Goal: Answer question/provide support

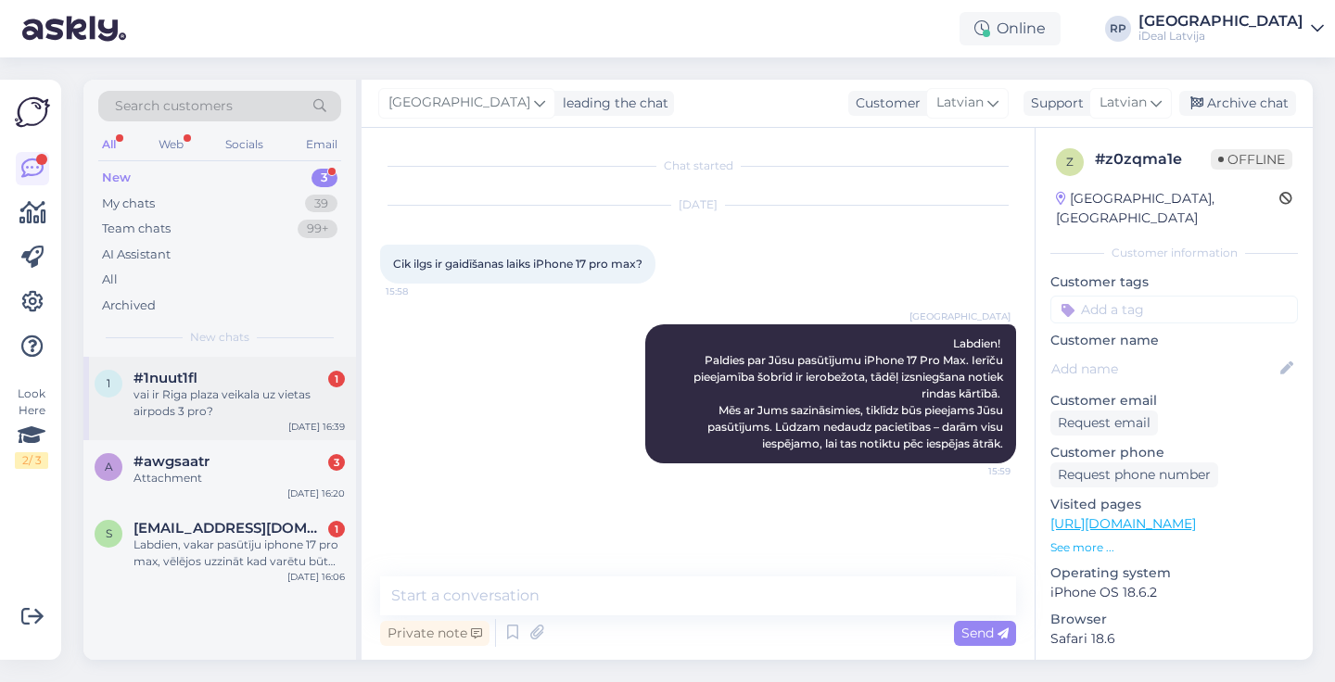
click at [315, 382] on div "#1nuut1fl 1" at bounding box center [238, 378] width 211 height 17
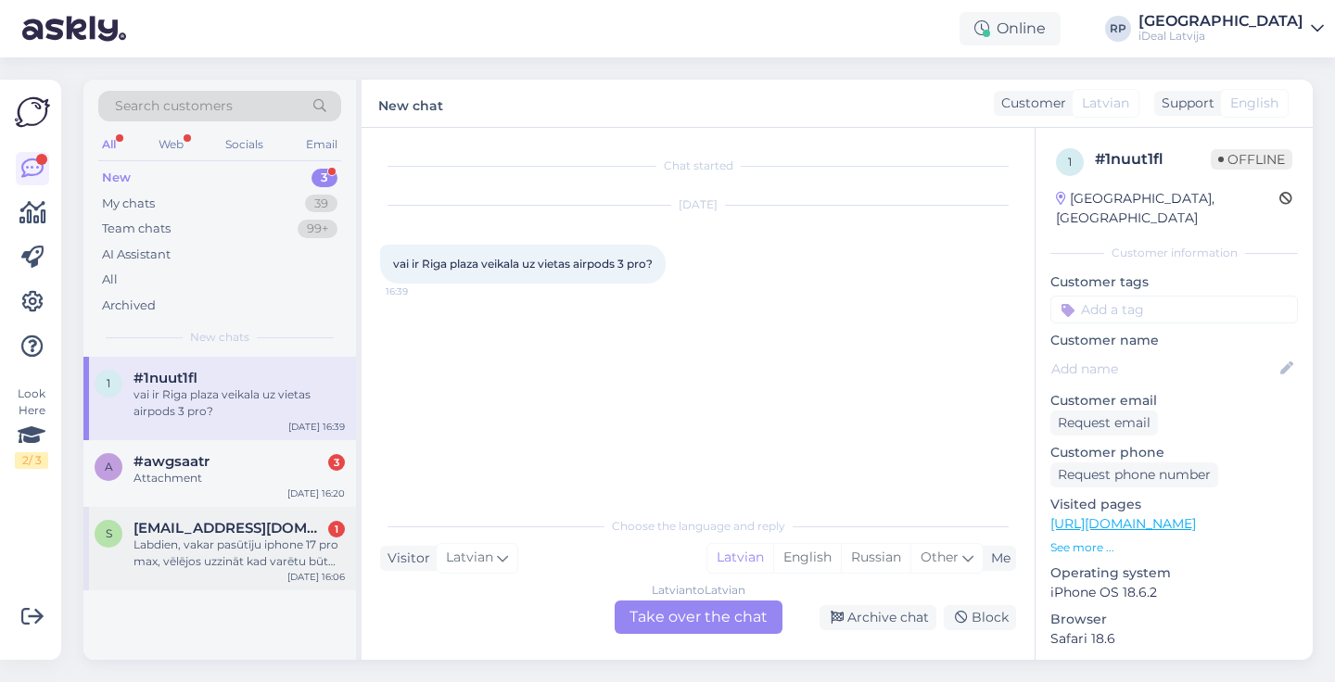
click at [299, 520] on span "surajakarina96@gmail.com" at bounding box center [229, 528] width 193 height 17
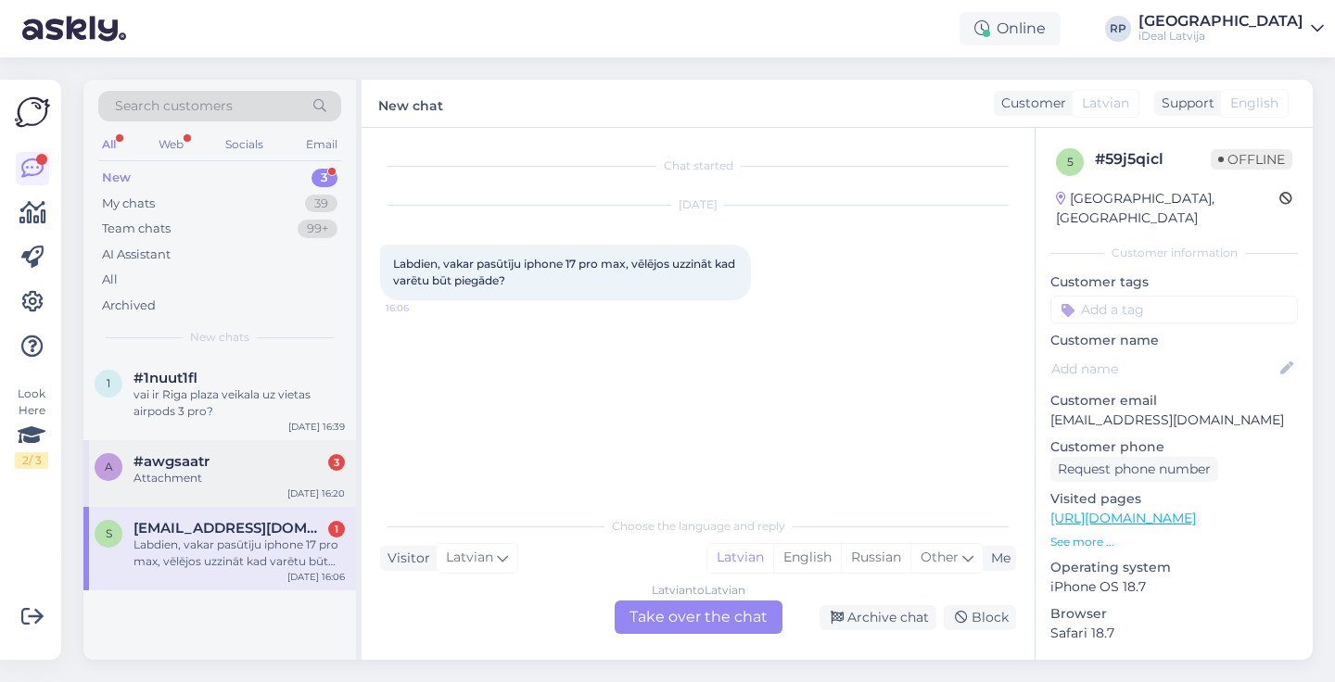
click at [301, 474] on div "Attachment" at bounding box center [238, 478] width 211 height 17
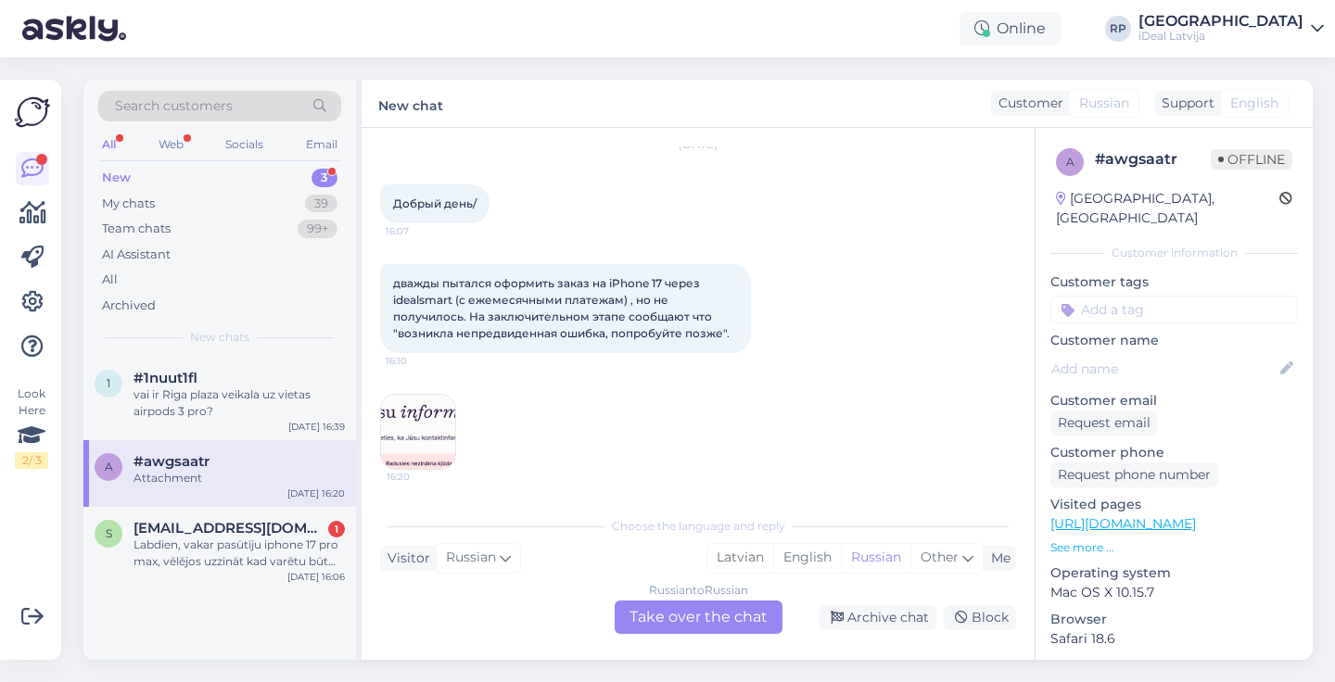
click at [451, 426] on img at bounding box center [418, 432] width 74 height 74
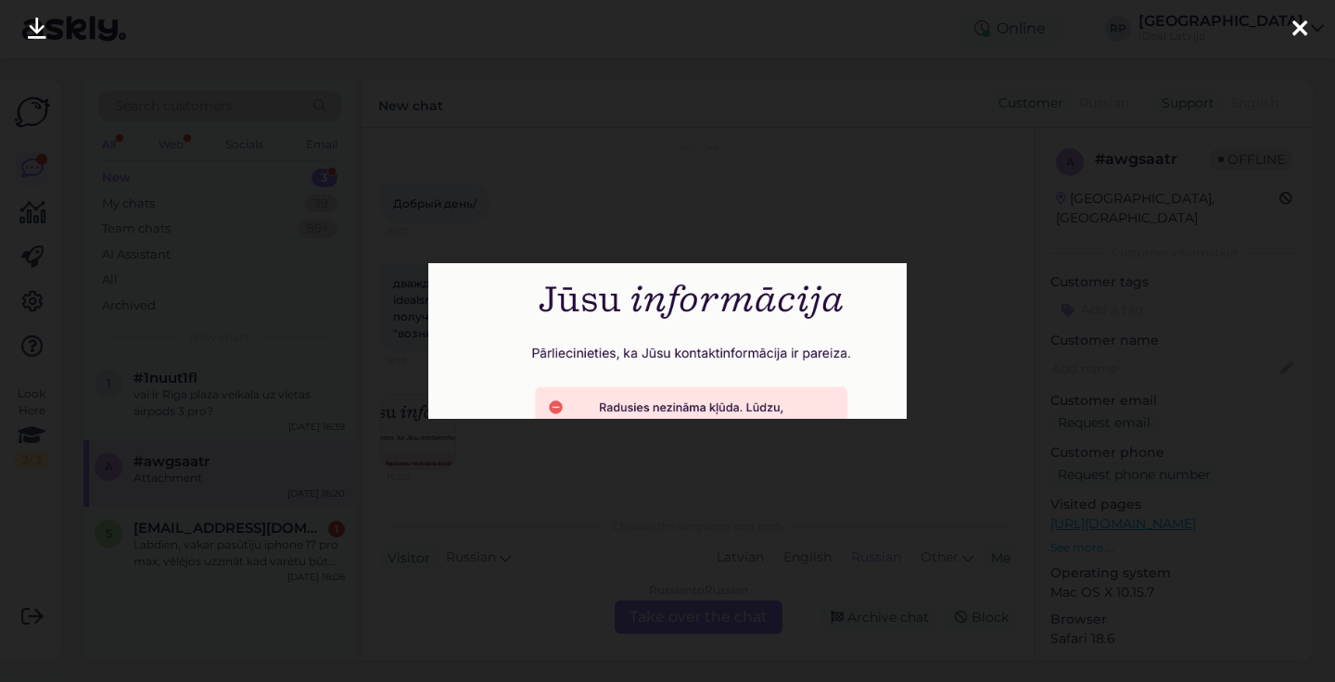
click at [1304, 18] on icon at bounding box center [1299, 30] width 15 height 24
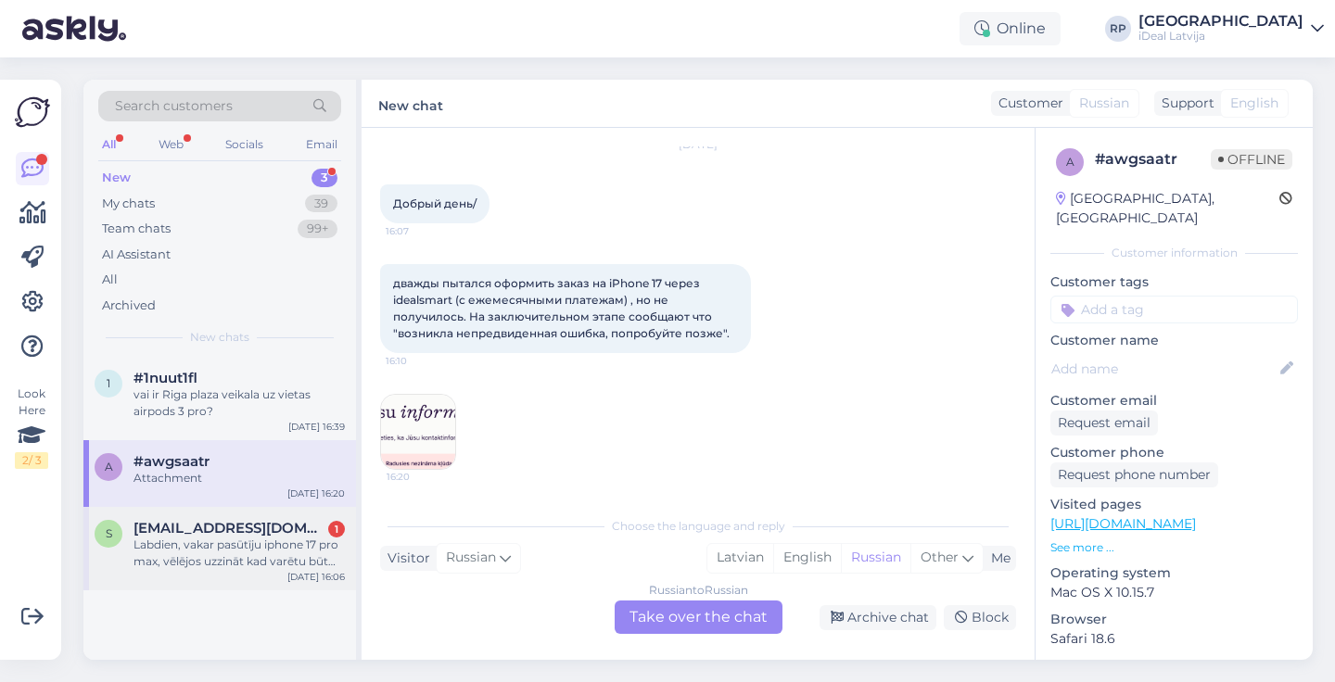
click at [224, 507] on div "s surajakarina96@gmail.com 1 Labdien, vakar pasūtīju iphone 17 pro max, vēlējos…" at bounding box center [219, 548] width 273 height 83
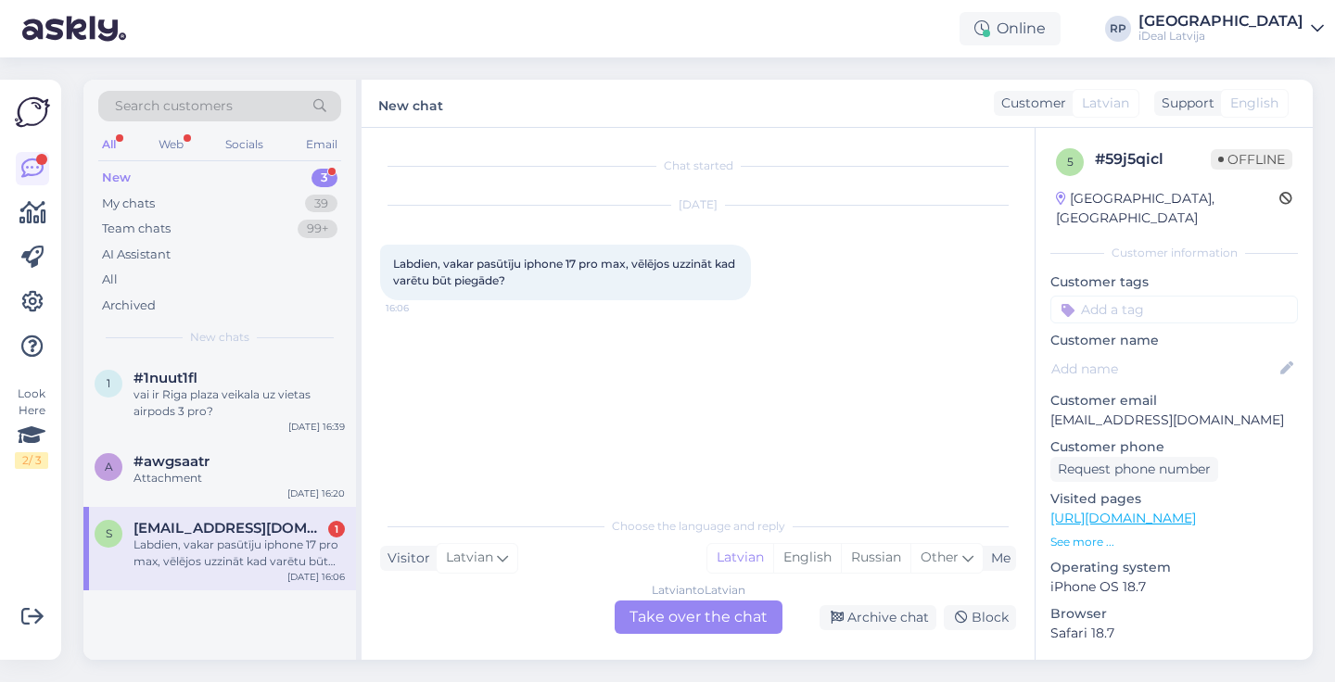
click at [667, 624] on div "Latvian to Latvian Take over the chat" at bounding box center [699, 617] width 168 height 33
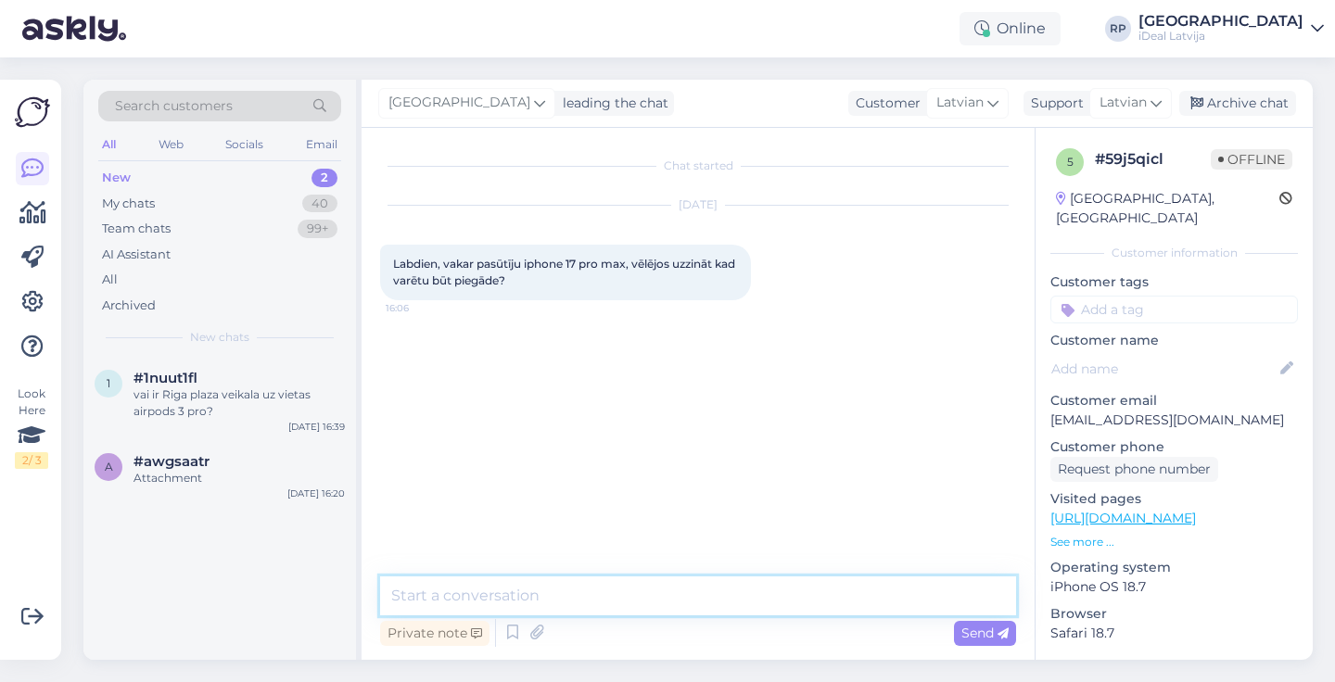
click at [577, 592] on textarea at bounding box center [698, 596] width 636 height 39
paste textarea "Labdien! Paldies par Jūsu pasūtījumu iPhone 17 Pro Max. Ierīču pieejamība šobrī…"
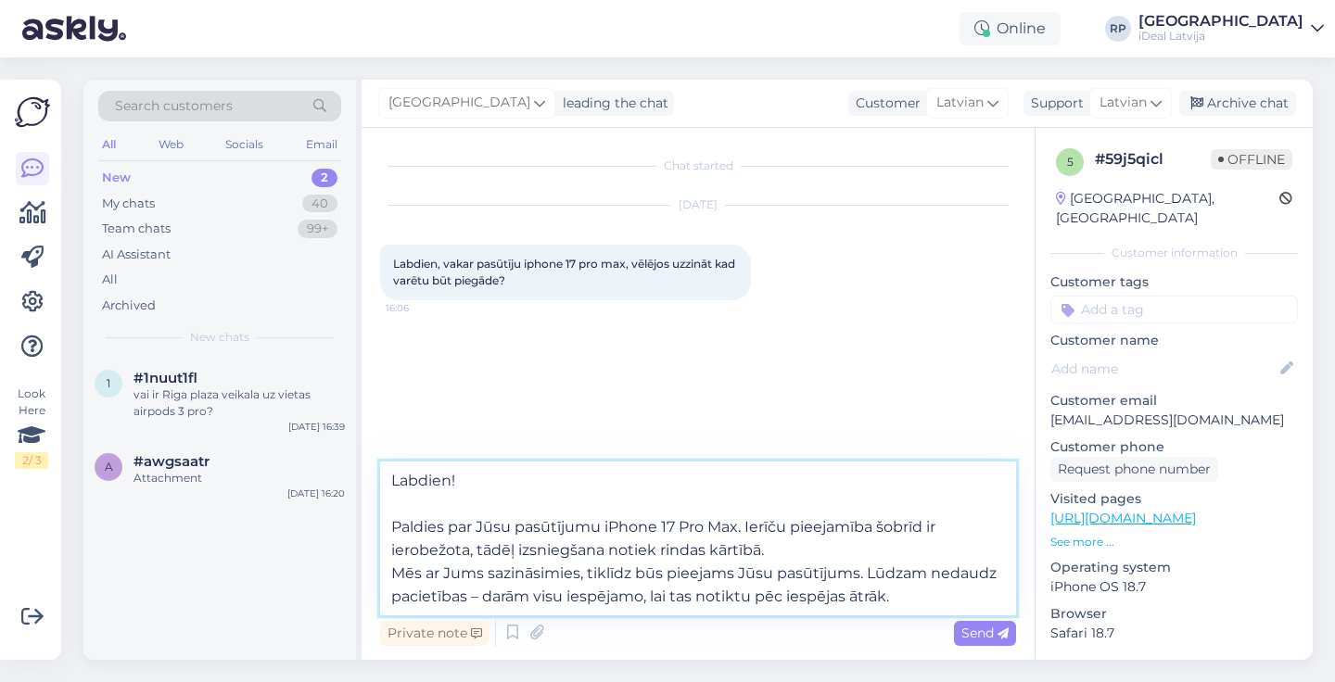
click at [395, 522] on textarea "Labdien! Paldies par Jūsu pasūtījumu iPhone 17 Pro Max. Ierīču pieejamība šobrī…" at bounding box center [698, 539] width 636 height 154
type textarea "Labdien! Paldies par Jūsu pasūtījumu iPhone 17 Pro Max. Ierīču pieejamība šobrī…"
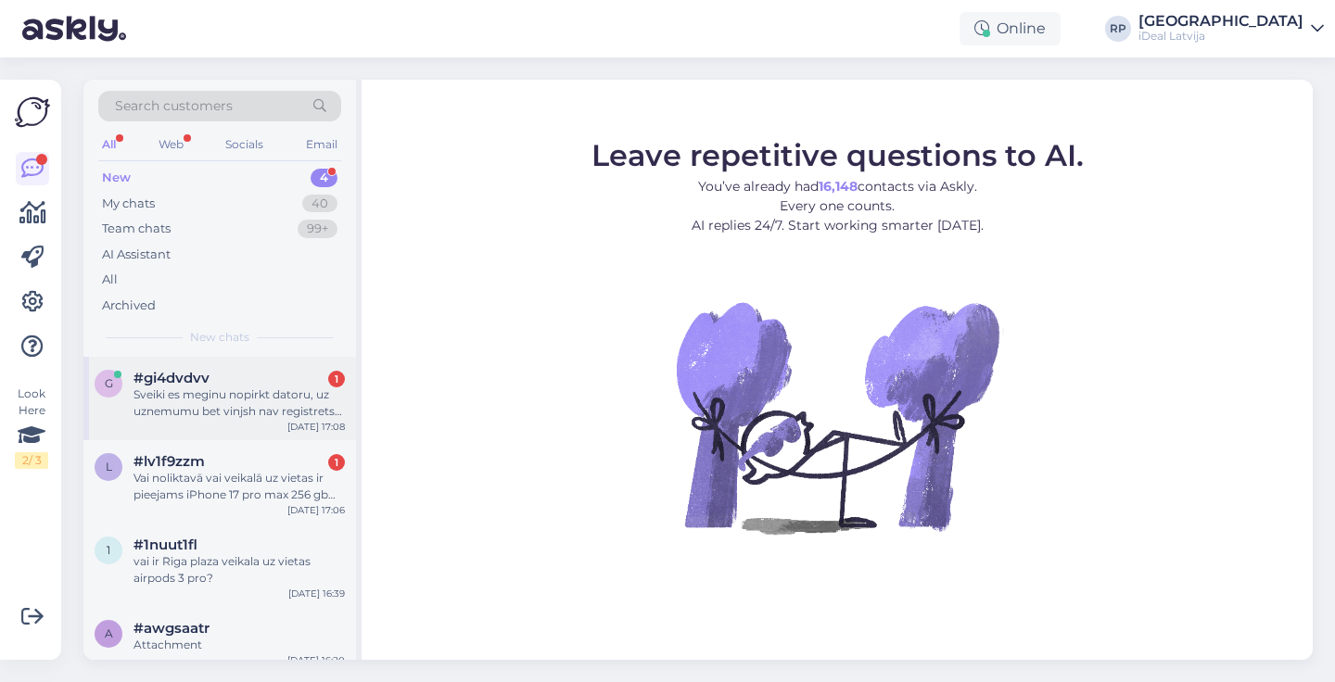
click at [272, 405] on div "Sveiki es meginu nopirkt datoru, uz uznemumu bet vinjsh nav registrets latvija,…" at bounding box center [238, 403] width 211 height 33
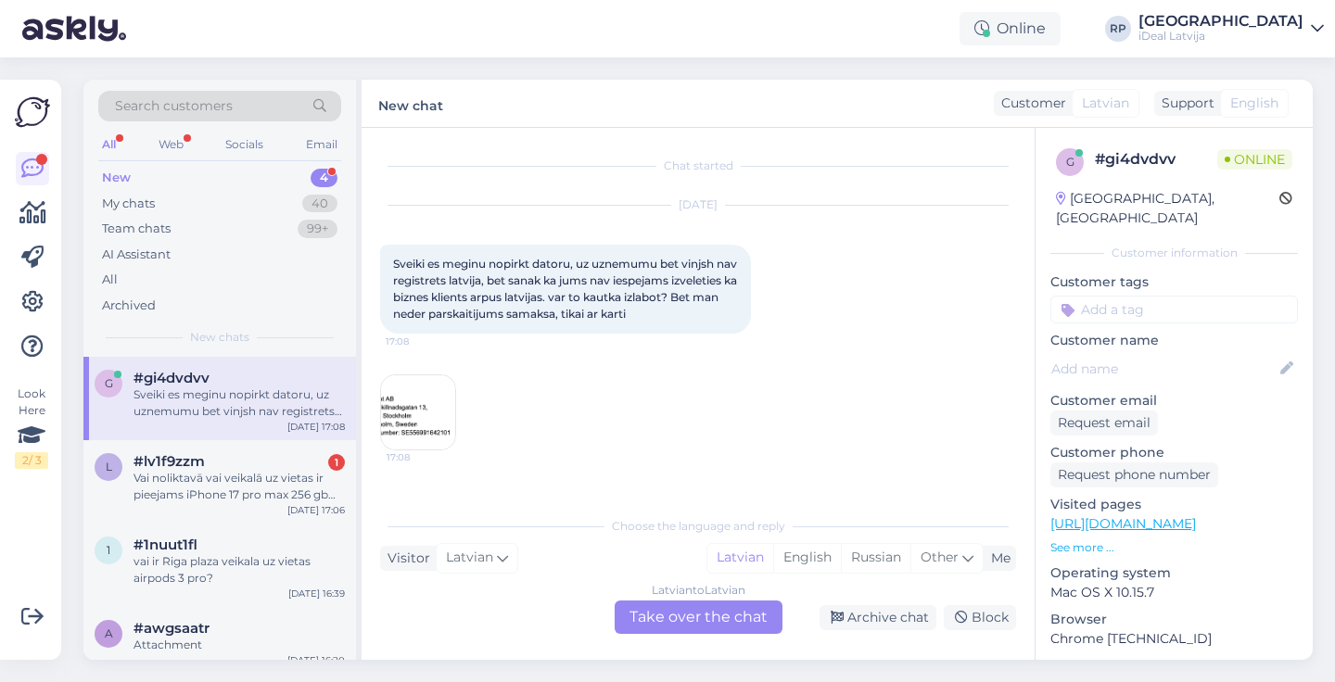
click at [425, 412] on img at bounding box center [418, 412] width 74 height 74
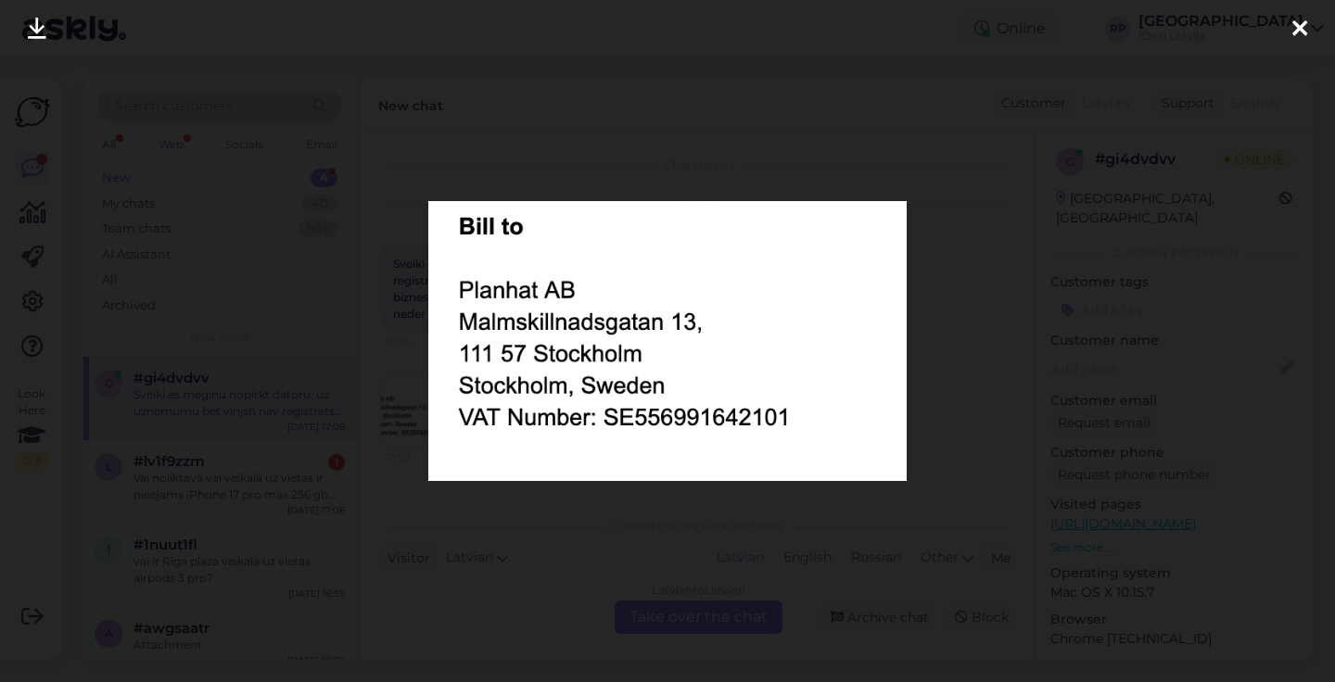
click at [1314, 48] on div at bounding box center [1299, 29] width 37 height 58
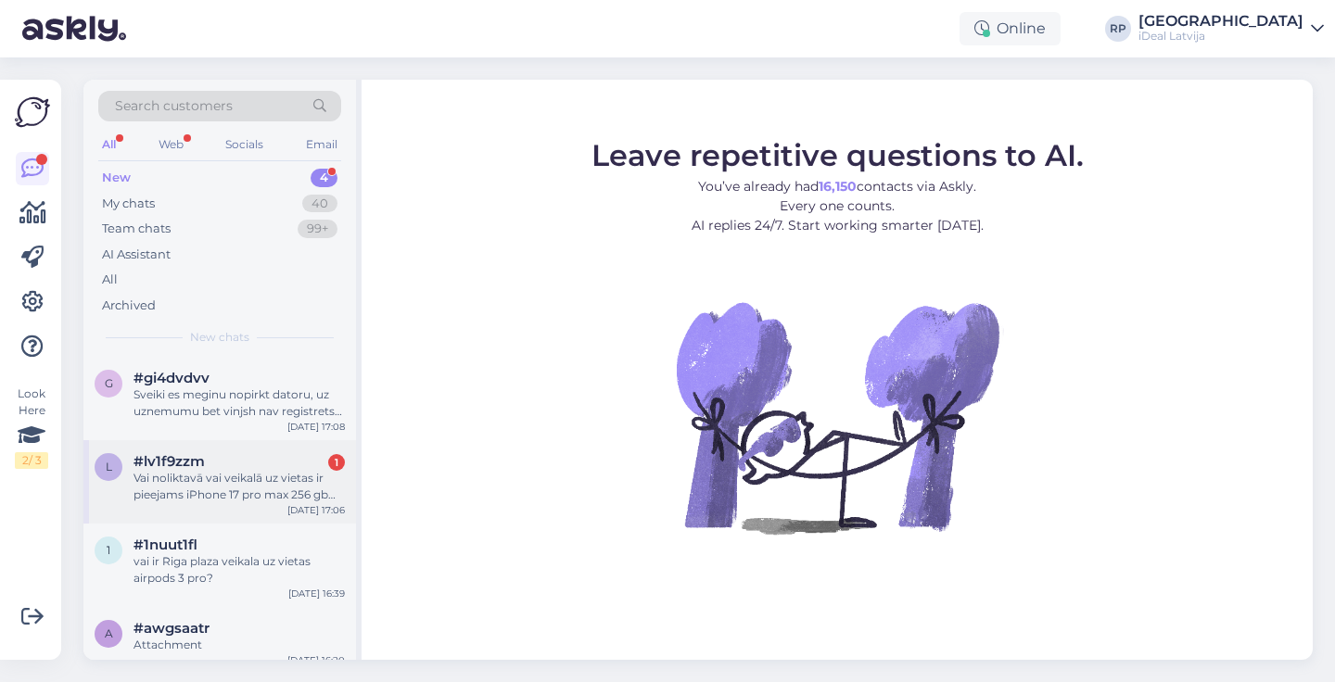
click at [248, 488] on div "Vai noliktavā vai veikalā uz vietas ir pieejams iPhone 17 pro max 256 gb Deep B…" at bounding box center [238, 486] width 211 height 33
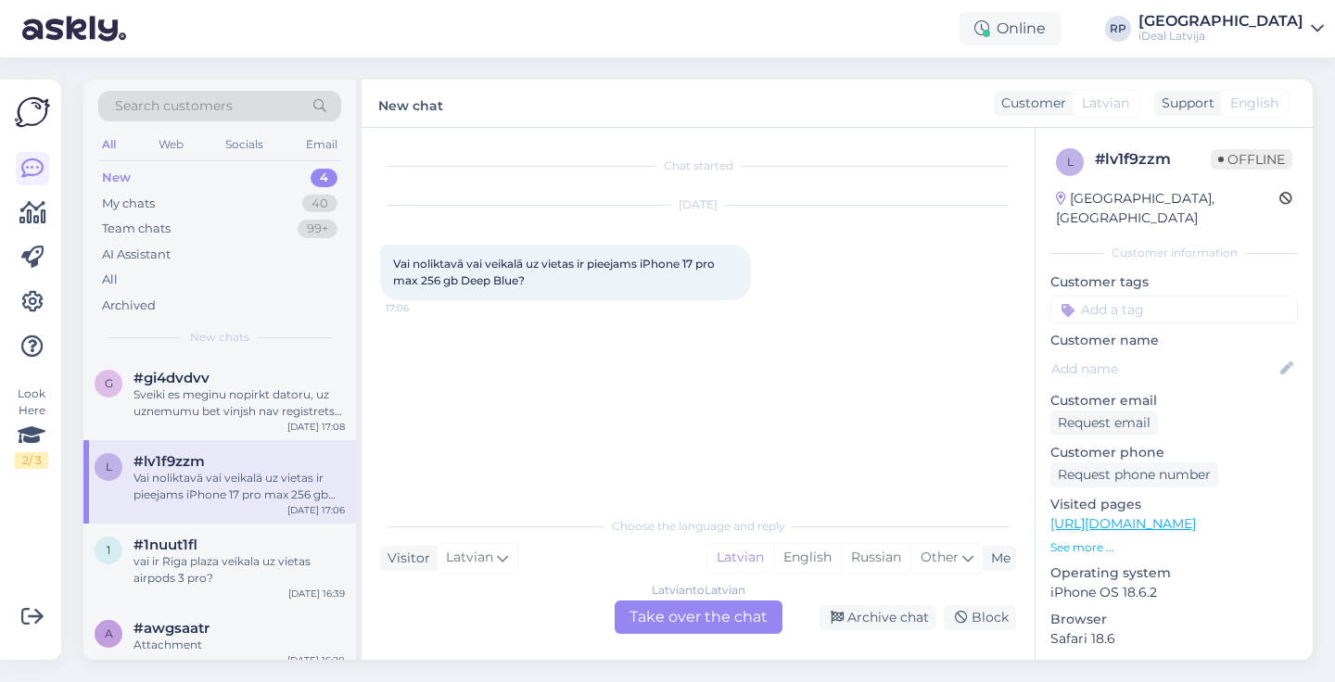
click at [693, 623] on div "Latvian to Latvian Take over the chat" at bounding box center [699, 617] width 168 height 33
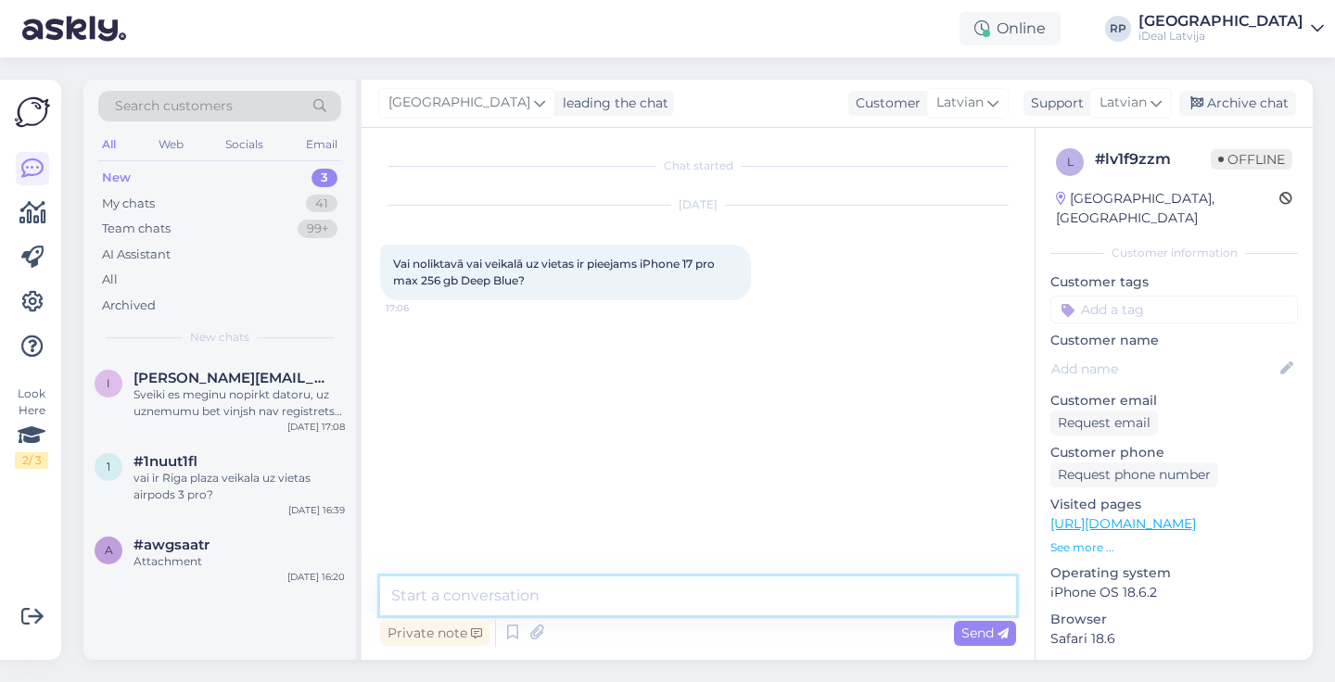
click at [646, 595] on textarea at bounding box center [698, 596] width 636 height 39
paste textarea "Labdien! Paldies par Jūsu pasūtījumu iPhone 17 Pro Max. Ierīču pieejamība šobrī…"
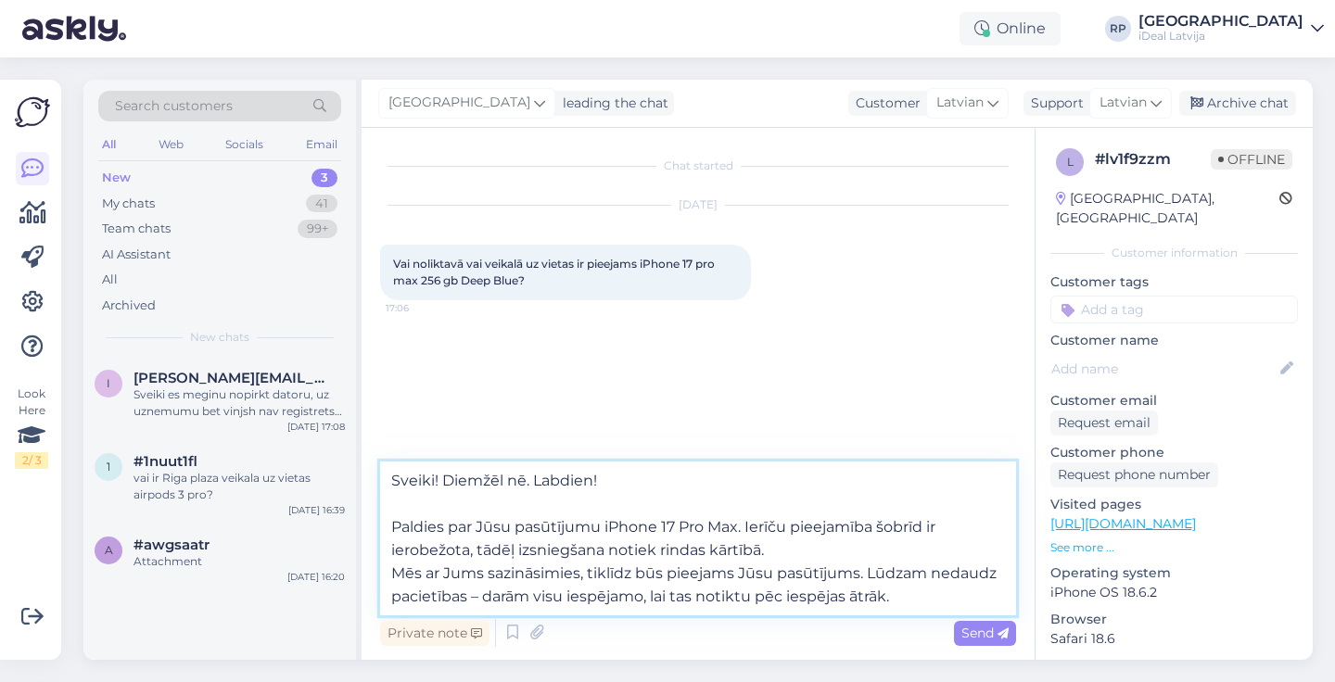
click at [388, 529] on textarea "Sveiki! Diemžēl nē. Labdien! Paldies par Jūsu pasūtījumu iPhone 17 Pro Max. Ier…" at bounding box center [698, 539] width 636 height 154
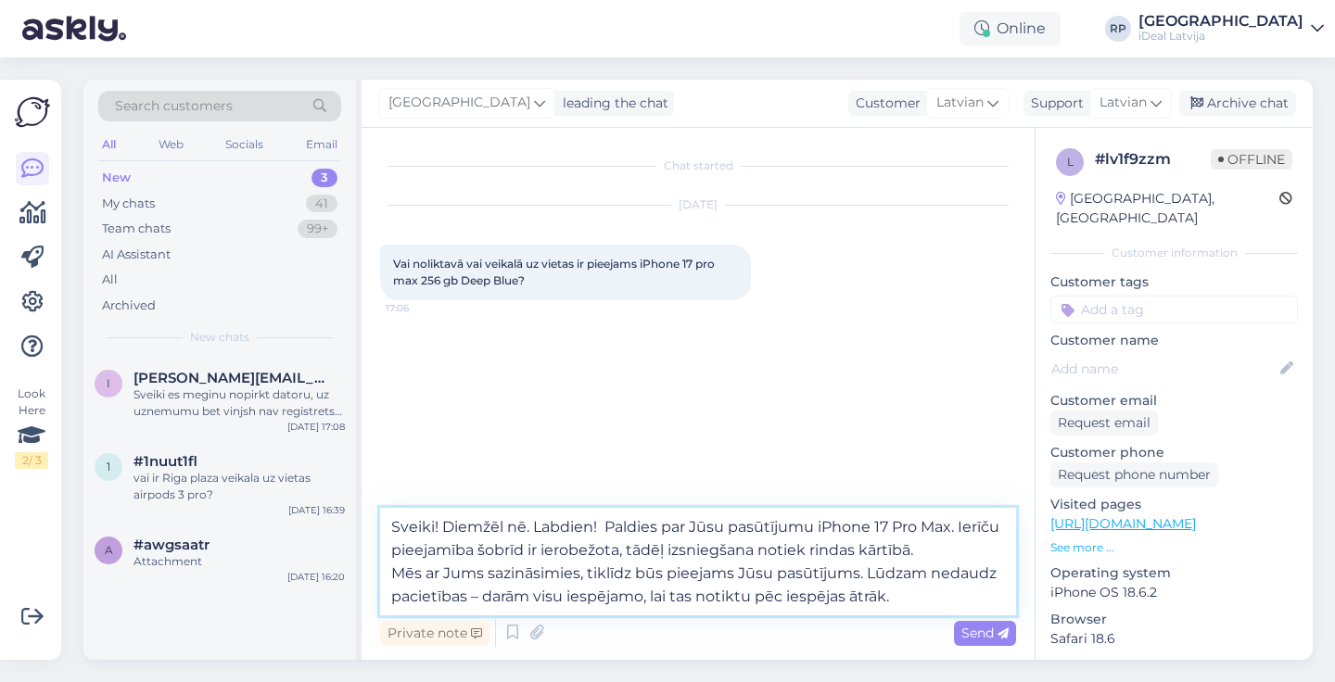
drag, startPoint x: 530, startPoint y: 524, endPoint x: 959, endPoint y: 526, distance: 428.3
click at [959, 526] on textarea "Sveiki! Diemžēl nē. Labdien! Paldies par Jūsu pasūtījumu iPhone 17 Pro Max. Ier…" at bounding box center [698, 562] width 636 height 108
click at [905, 563] on textarea "Sveiki! Diemžēl nē. Ierīču pieejamība šobrīd ir ierobežota, tādēļ izsniegšana n…" at bounding box center [698, 562] width 636 height 108
drag, startPoint x: 391, startPoint y: 566, endPoint x: 854, endPoint y: 651, distance: 470.2
click at [854, 651] on div "Chat started Sep 23 2025 Vai noliktavā vai veikalā uz vietas ir pieejams iPhone…" at bounding box center [698, 394] width 673 height 532
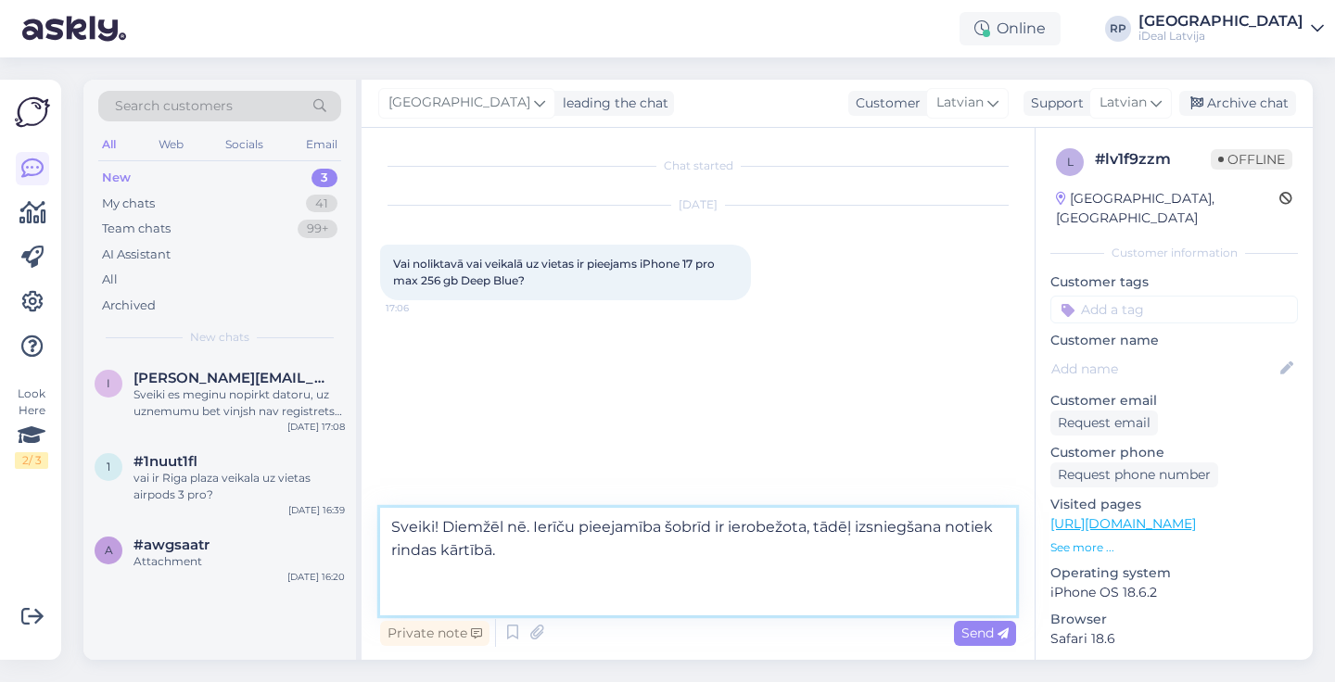
type textarea "Sveiki! Diemžēl nē. Ierīču pieejamība šobrīd ir ierobežota, tādēļ izsniegšana n…"
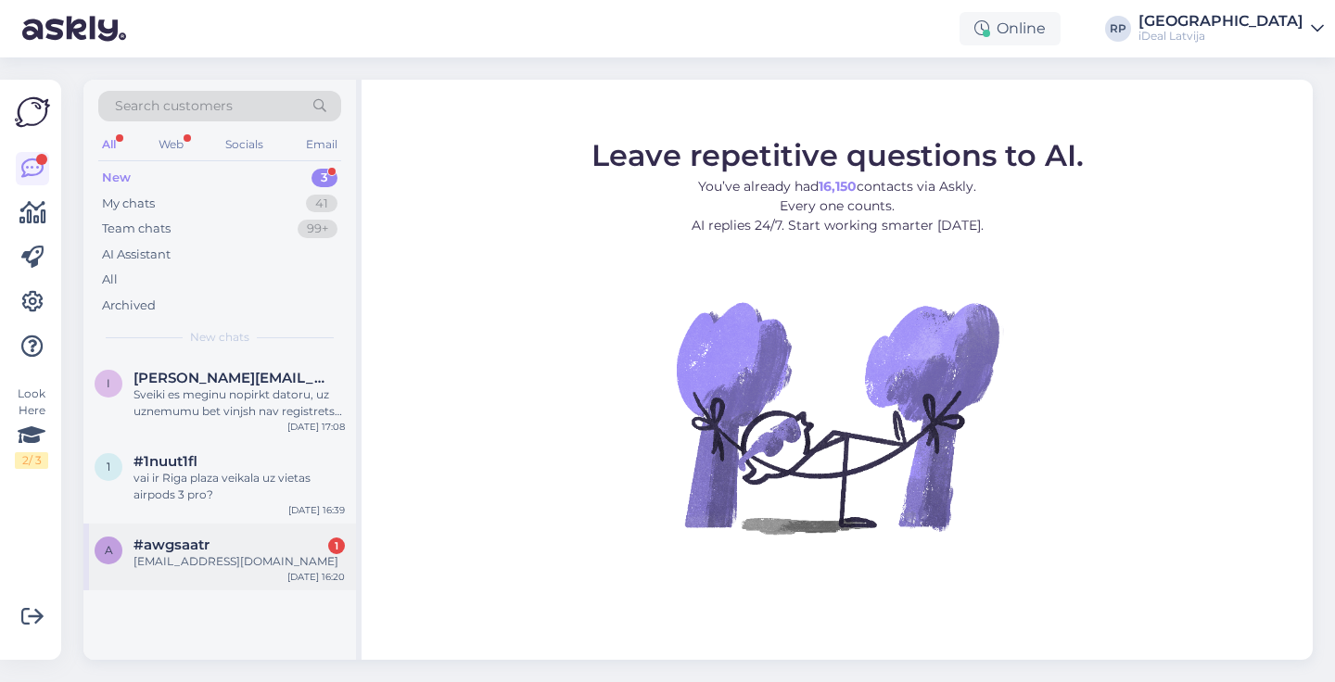
click at [219, 547] on div "#awgsaatr 1" at bounding box center [238, 545] width 211 height 17
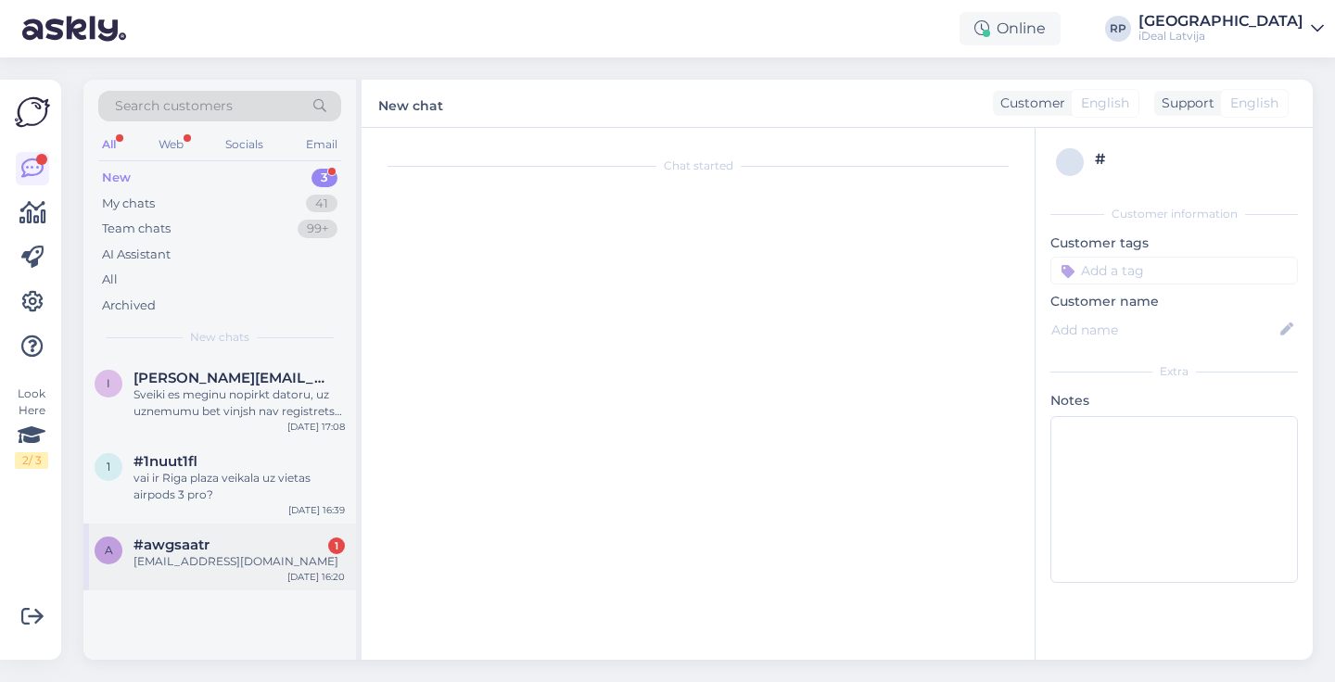
scroll to position [140, 0]
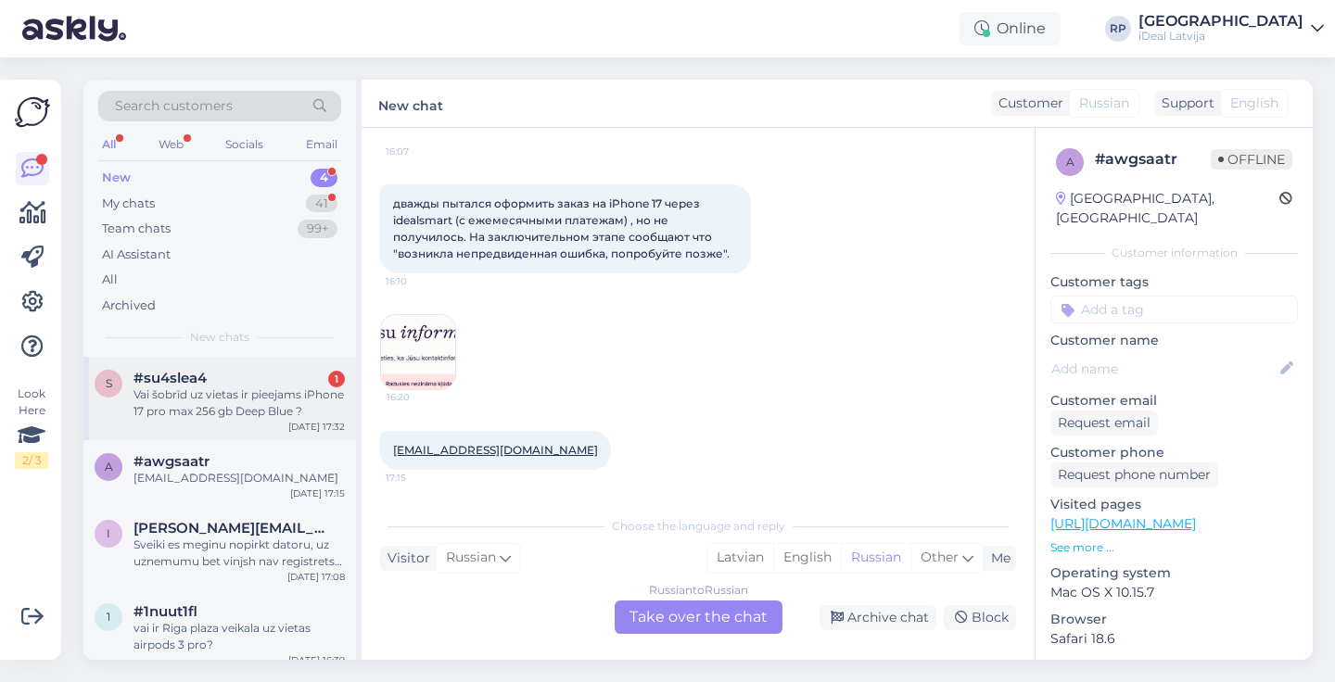
click at [284, 419] on div "s #su4slea4 1 Vai šobrīd uz vietas ir pieejams iPhone 17 pro max 256 gb Deep Bl…" at bounding box center [219, 398] width 273 height 83
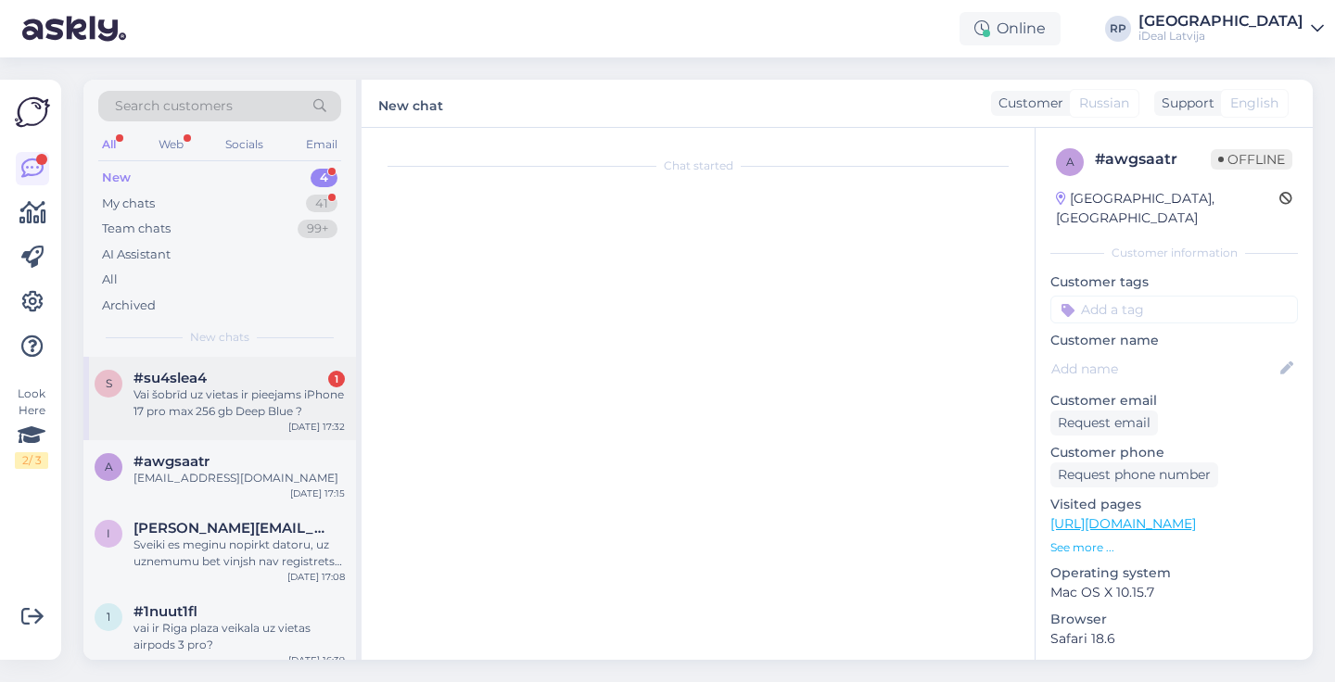
scroll to position [0, 0]
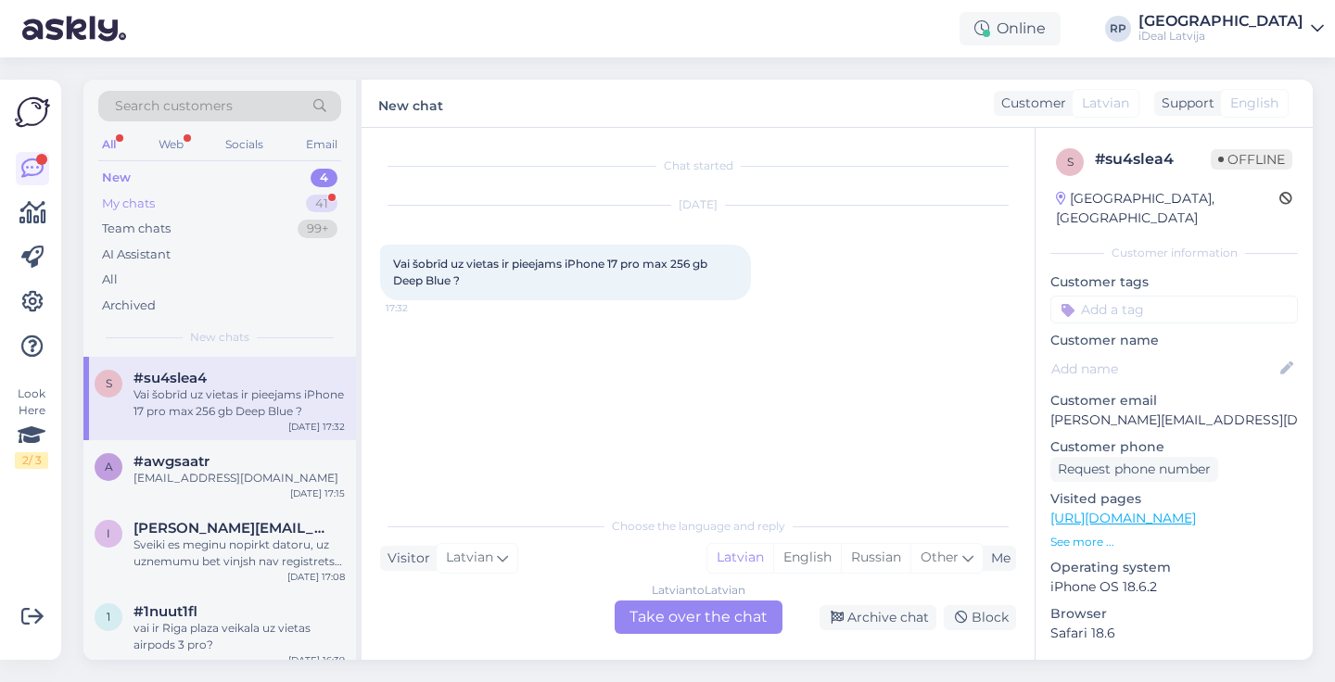
click at [265, 199] on div "My chats 41" at bounding box center [219, 204] width 243 height 26
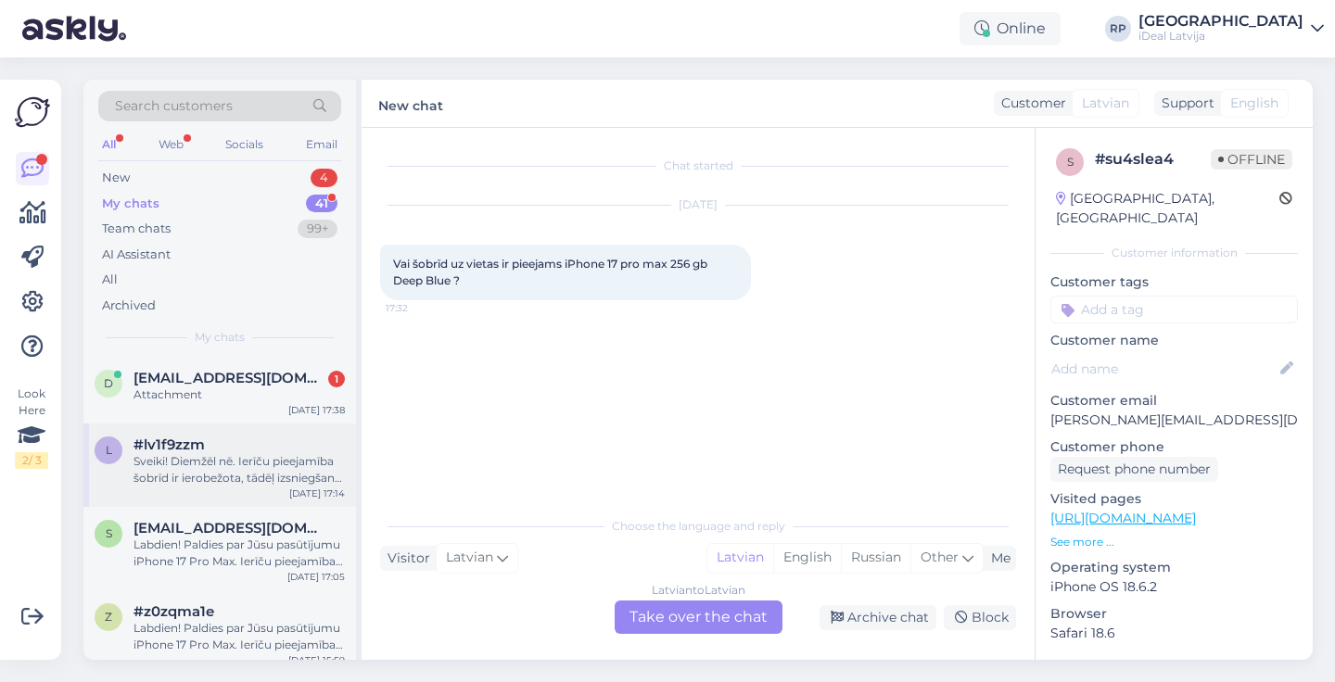
click at [167, 437] on span "#lv1f9zzm" at bounding box center [168, 445] width 71 height 17
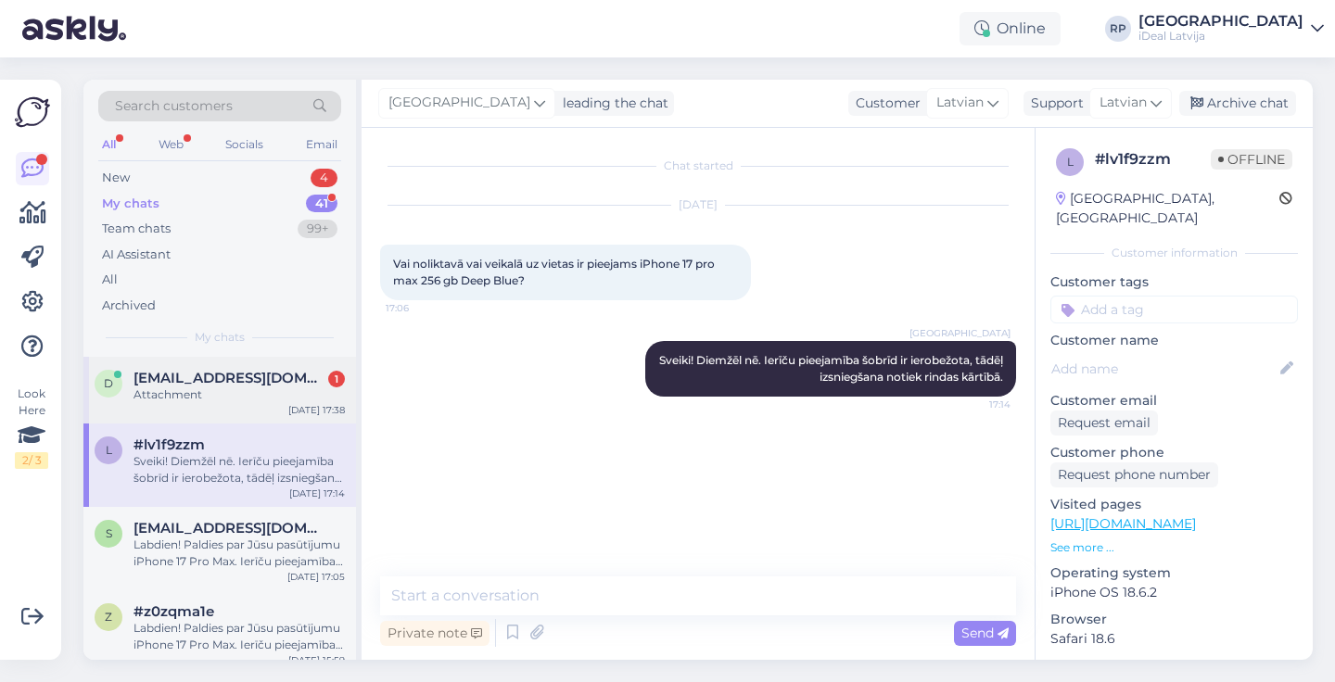
click at [165, 406] on div "d dimon@fulgura.lv 1 Attachment Sep 23 17:38" at bounding box center [219, 390] width 273 height 67
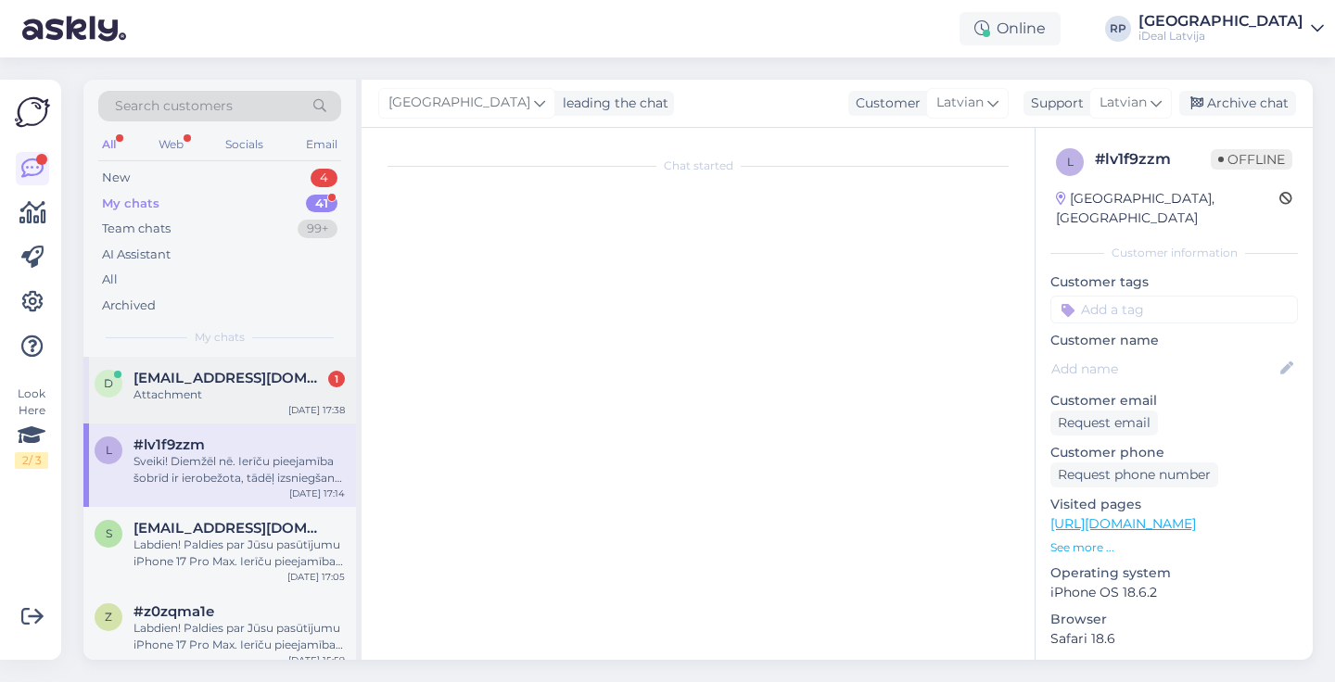
scroll to position [1002, 0]
